Goal: Register for event/course

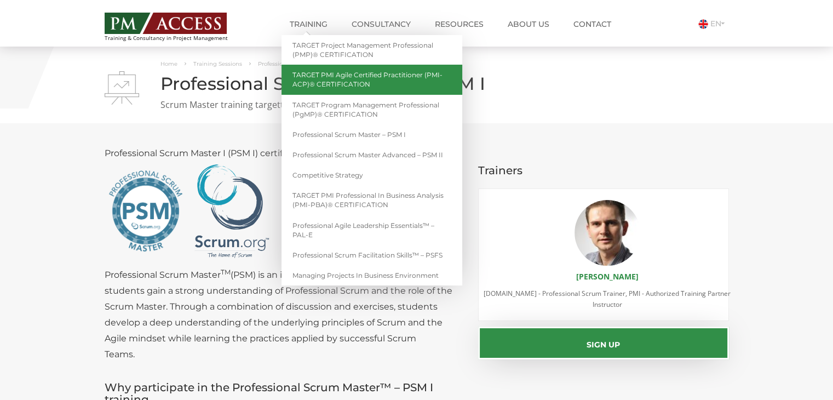
click at [354, 85] on link "TARGET PMI Agile Certified Practitioner (PMI-ACP)® CERTIFICATION" at bounding box center [371, 80] width 181 height 30
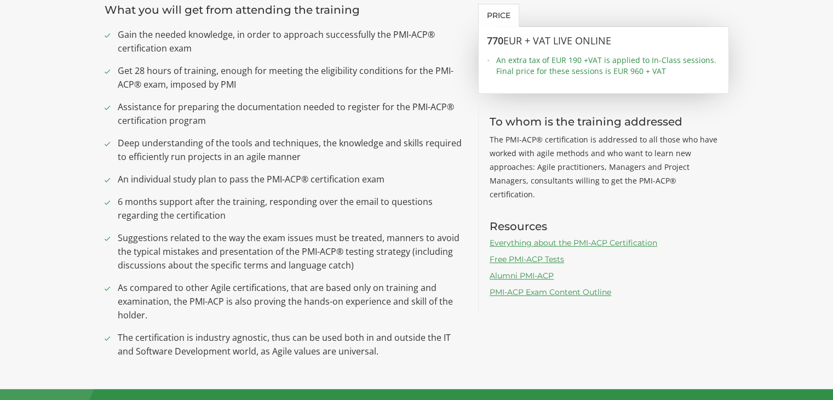
scroll to position [712, 0]
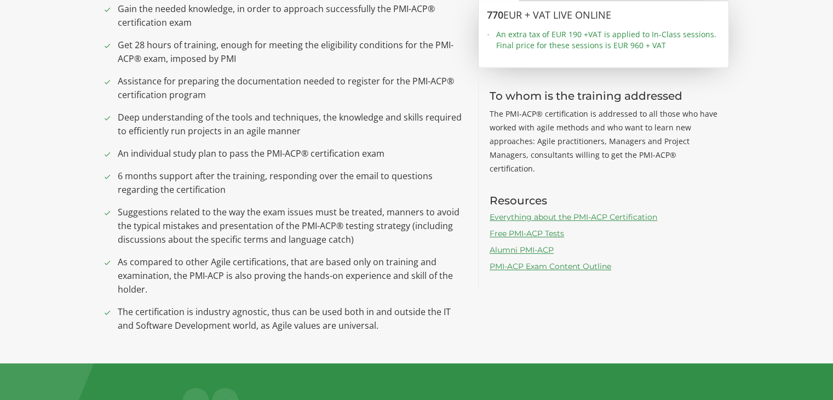
click at [551, 212] on link "Everything about the PMI-ACP Certification" at bounding box center [573, 217] width 168 height 10
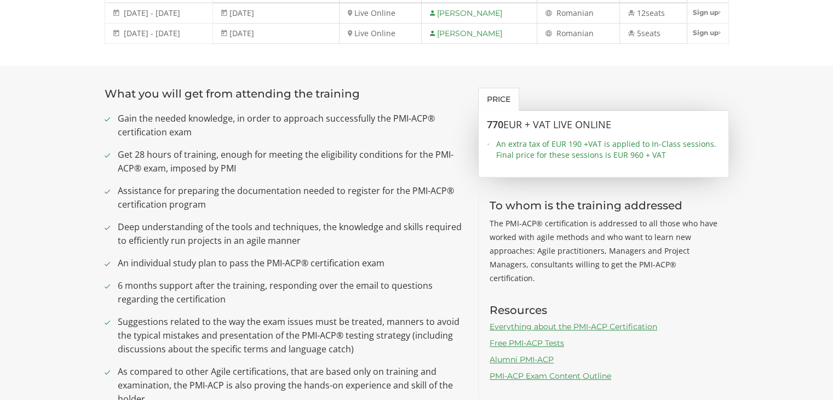
scroll to position [493, 0]
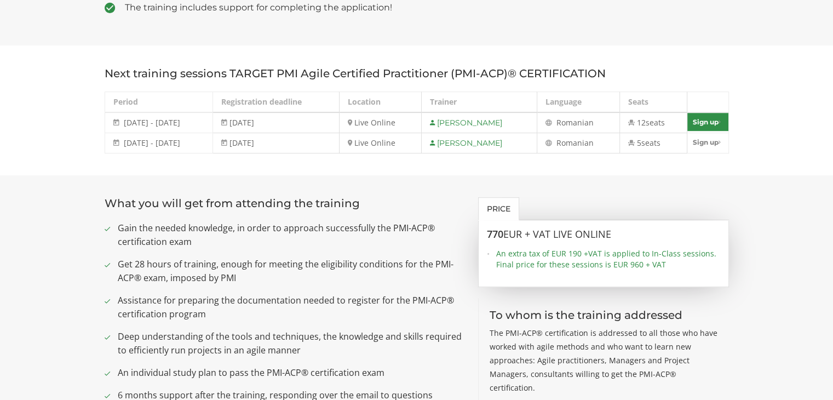
click at [706, 113] on link "Sign up" at bounding box center [707, 122] width 41 height 18
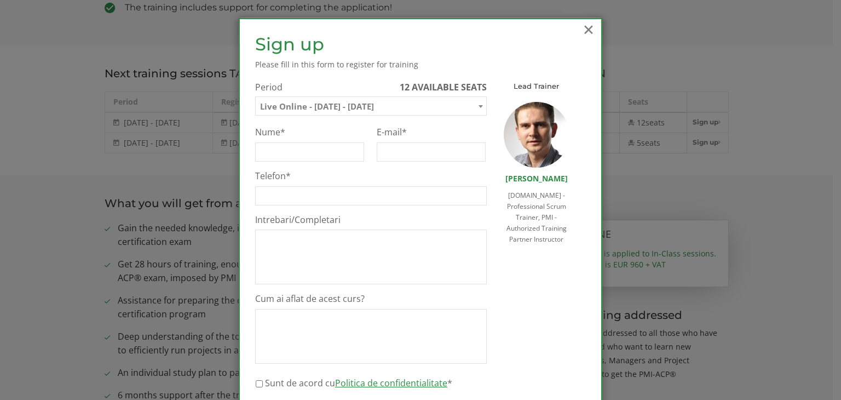
click at [582, 30] on span "×" at bounding box center [588, 29] width 14 height 30
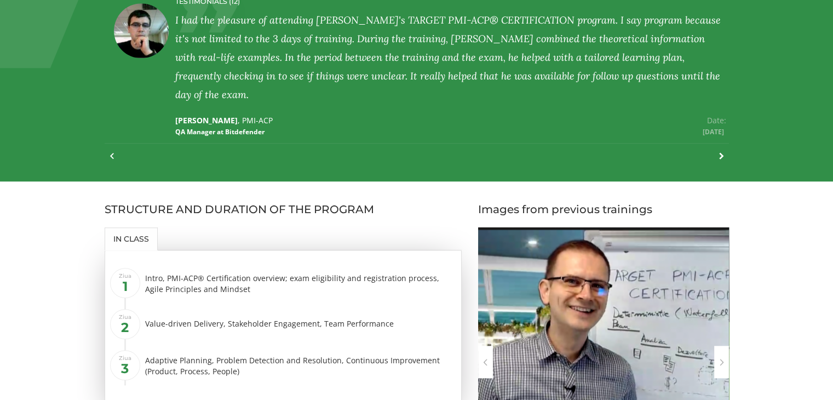
scroll to position [1112, 0]
click at [300, 250] on div "Ziua 1 Intro, PMI-ACP® Certification overview; exam eligibility and registratio…" at bounding box center [283, 332] width 357 height 165
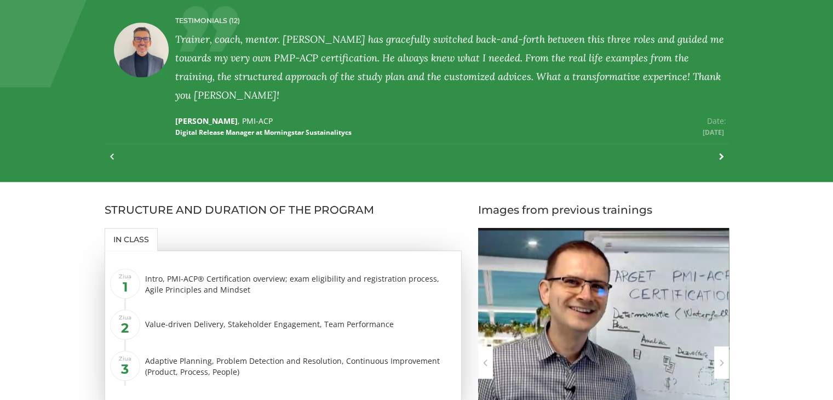
scroll to position [1094, 0]
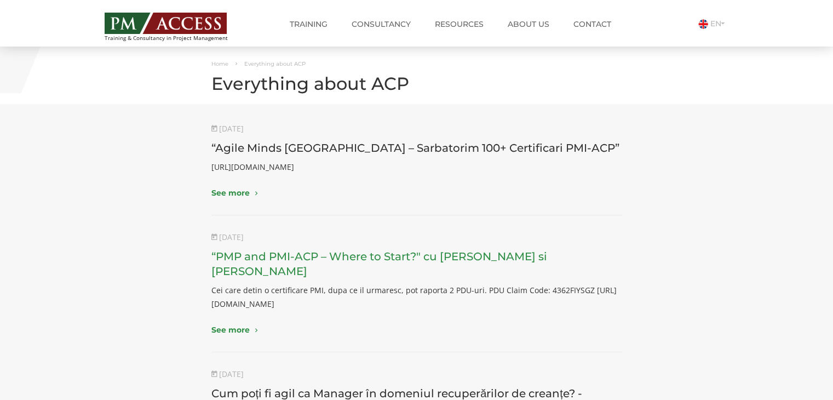
click at [387, 259] on link "“PMP and PMI-ACP – Where to Start?" cu Narciss Popescu si Mihai Olaru" at bounding box center [379, 264] width 336 height 28
click at [384, 25] on link "Consultancy" at bounding box center [381, 24] width 76 height 22
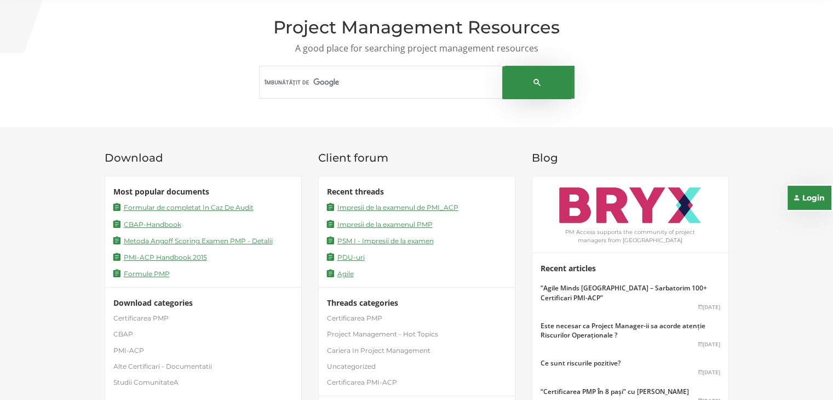
scroll to position [164, 0]
